Goal: Task Accomplishment & Management: Manage account settings

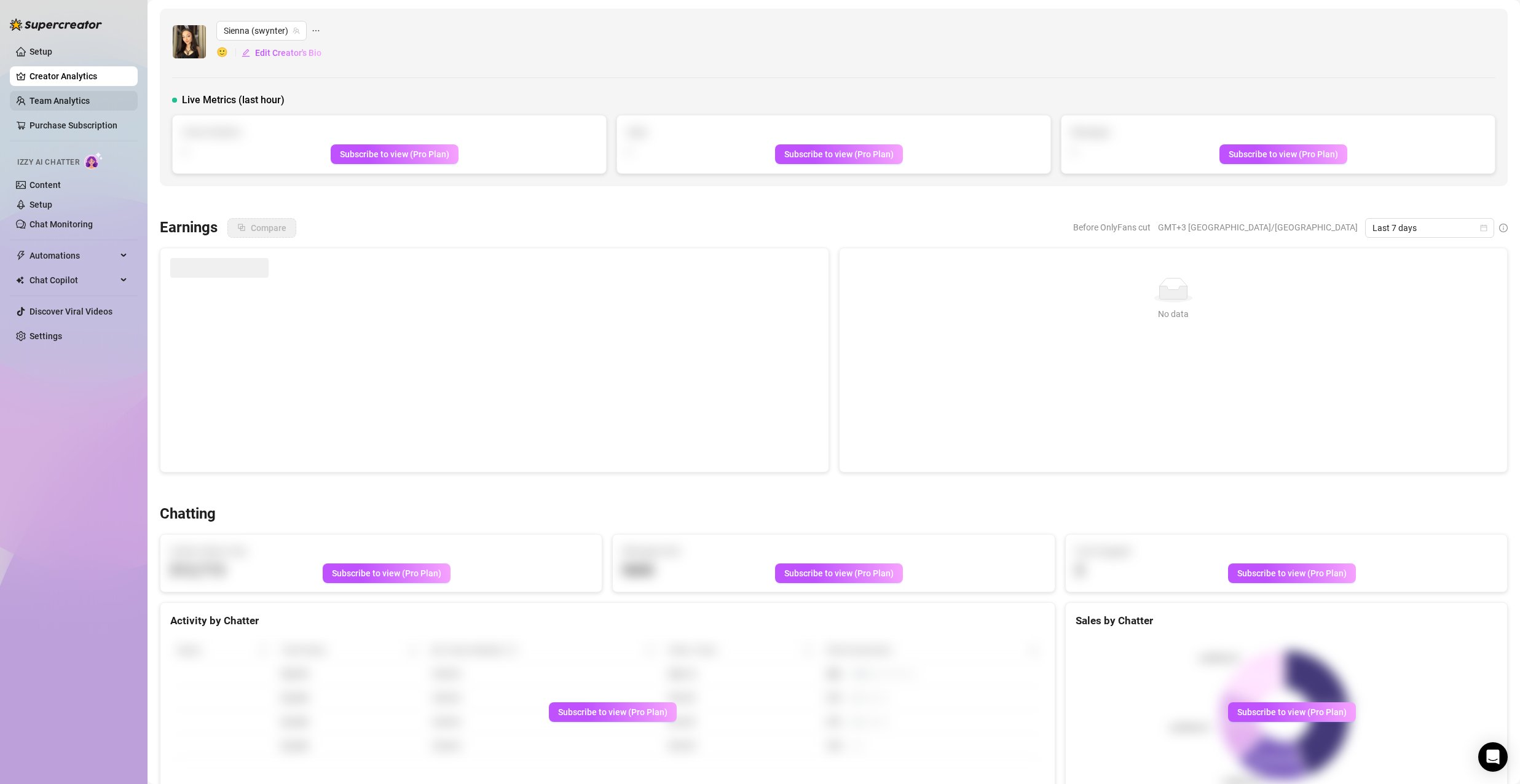
click at [53, 98] on link "Team Analytics" at bounding box center [59, 100] width 60 height 10
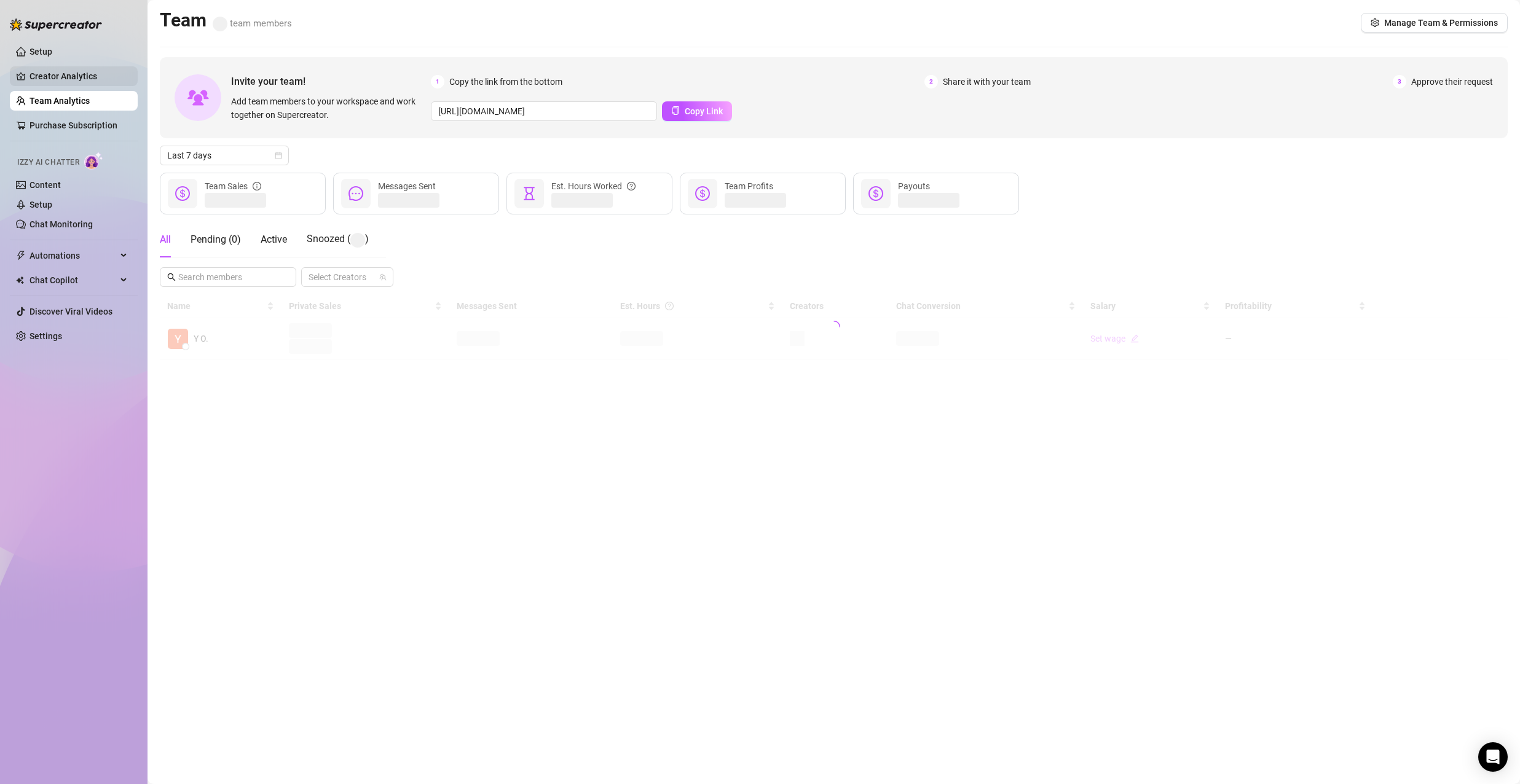
click at [73, 77] on link "Creator Analytics" at bounding box center [78, 76] width 98 height 20
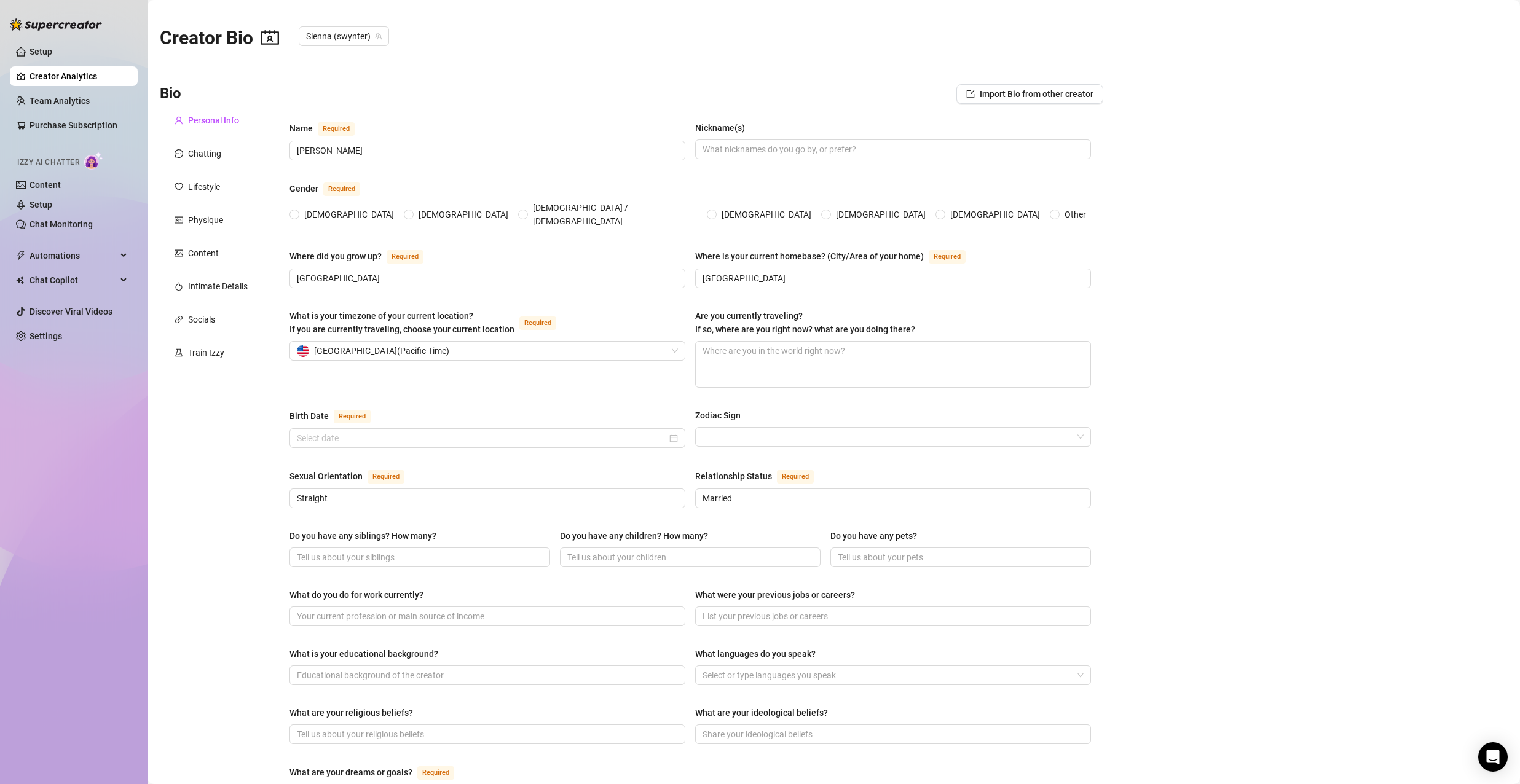
radio input "true"
type input "[DATE]"
